Goal: Find specific page/section: Find specific page/section

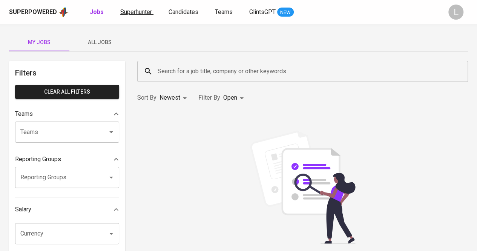
click at [145, 9] on span "Superhunter" at bounding box center [136, 11] width 32 height 7
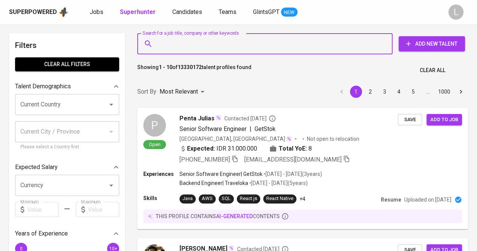
click at [186, 46] on input "Search for a job title, company or other keywords" at bounding box center [267, 44] width 222 height 14
paste input "[EMAIL_ADDRESS][DOMAIN_NAME]"
type input "[EMAIL_ADDRESS][DOMAIN_NAME]"
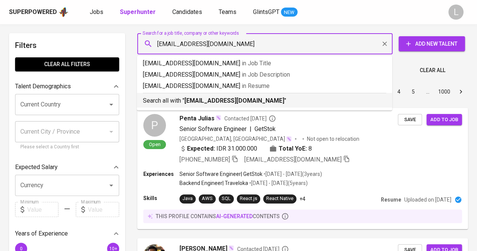
click at [197, 98] on b "[EMAIL_ADDRESS][DOMAIN_NAME]" at bounding box center [235, 100] width 100 height 7
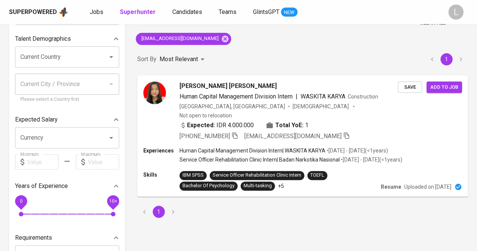
scroll to position [51, 0]
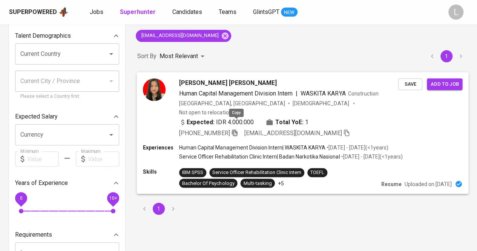
click at [236, 129] on icon "button" at bounding box center [234, 132] width 7 height 7
click at [235, 129] on icon "button" at bounding box center [234, 132] width 5 height 6
